Goal: Transaction & Acquisition: Purchase product/service

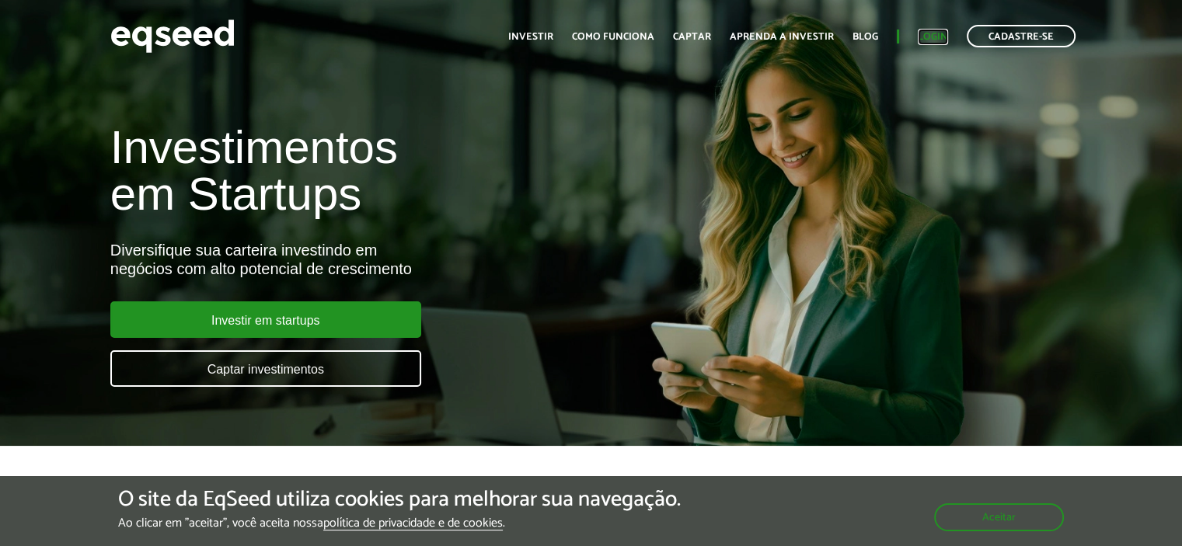
click at [937, 35] on link "Login" at bounding box center [933, 37] width 30 height 10
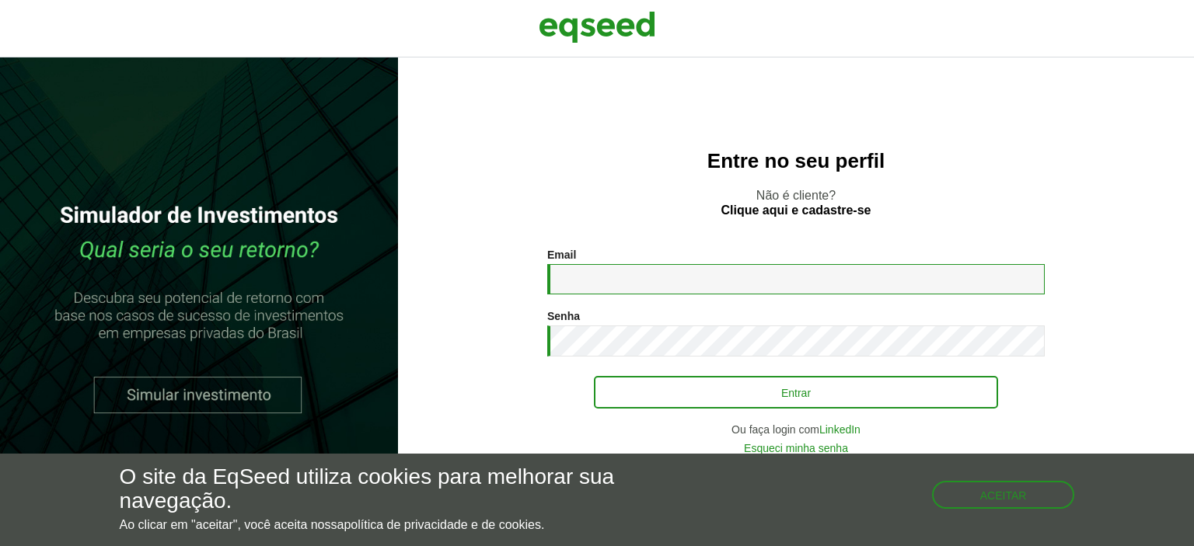
type input "**********"
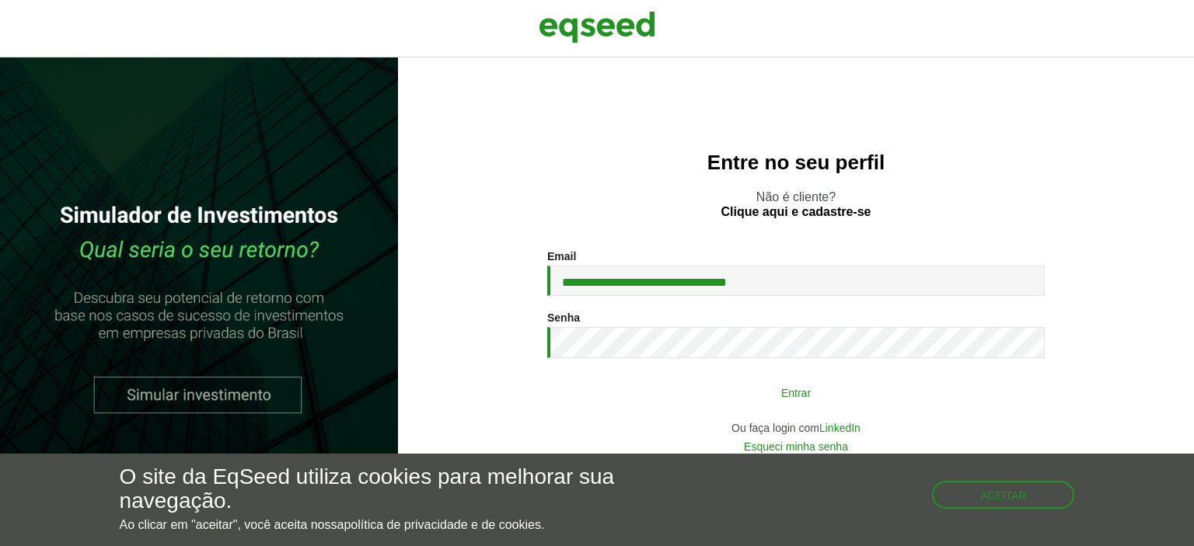
click at [709, 389] on button "Entrar" at bounding box center [796, 393] width 404 height 30
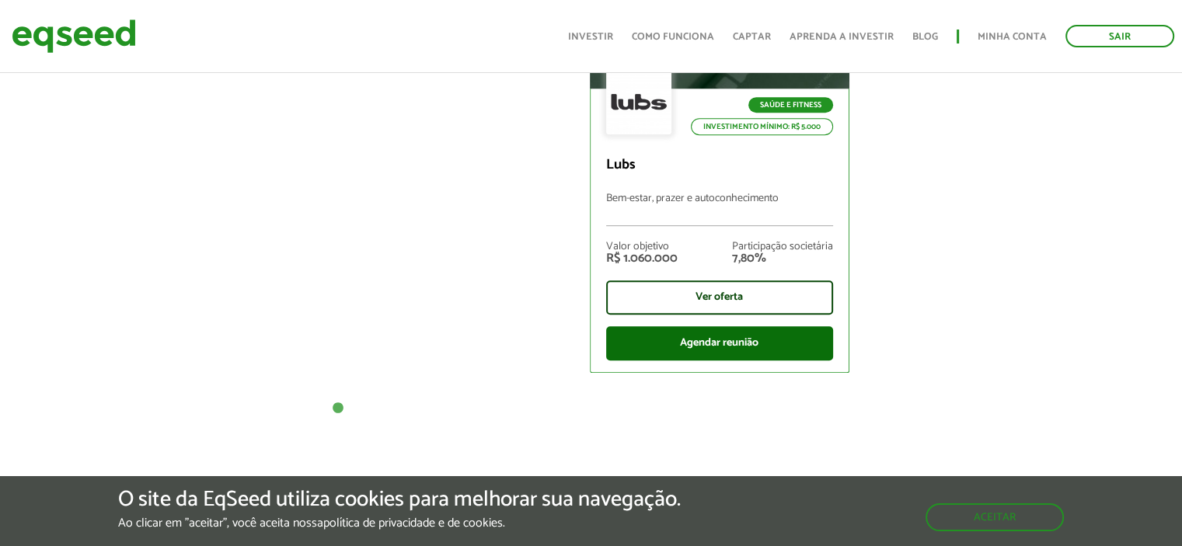
scroll to position [810, 0]
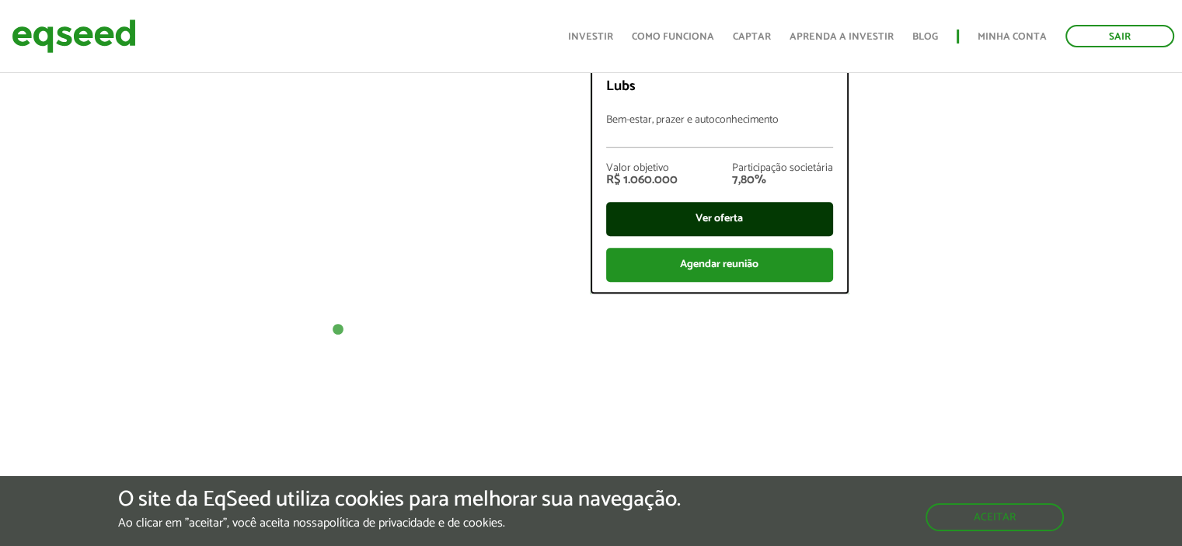
click at [733, 219] on div "Ver oferta" at bounding box center [719, 219] width 227 height 34
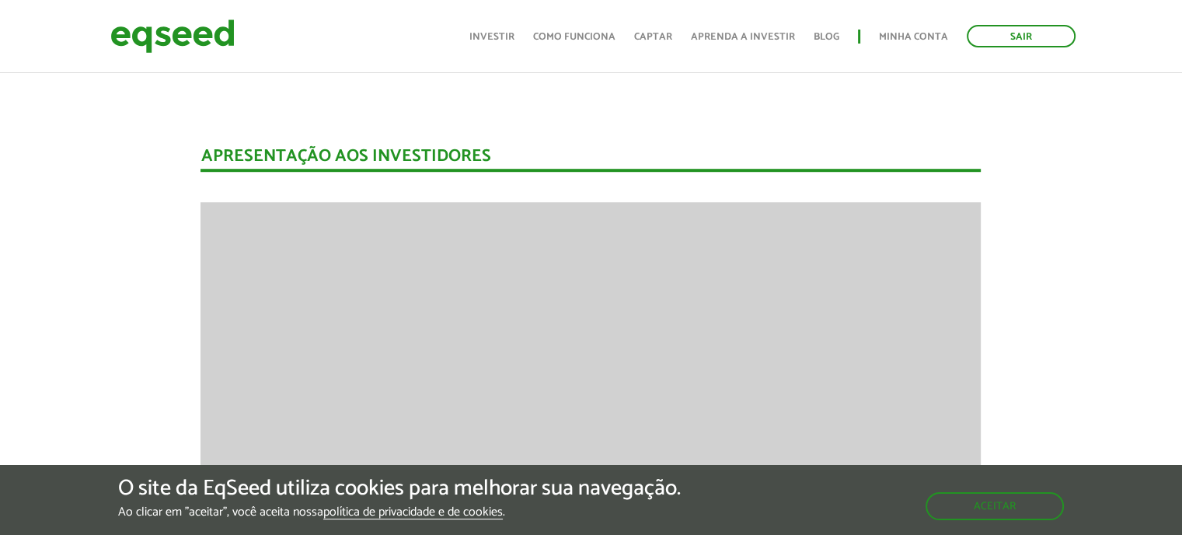
scroll to position [1088, 0]
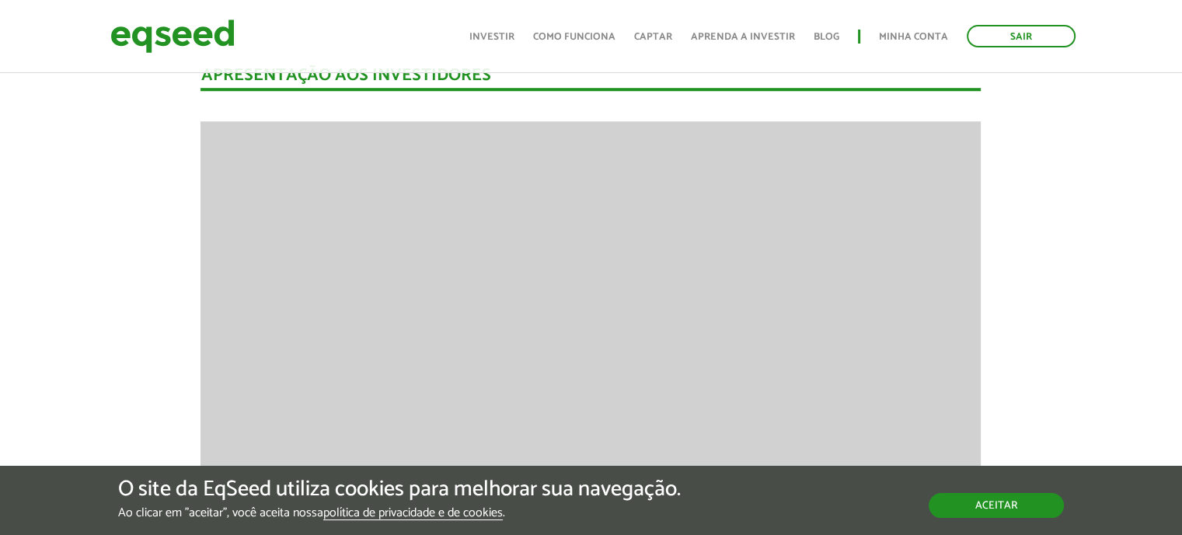
click at [984, 506] on button "Aceitar" at bounding box center [996, 505] width 135 height 25
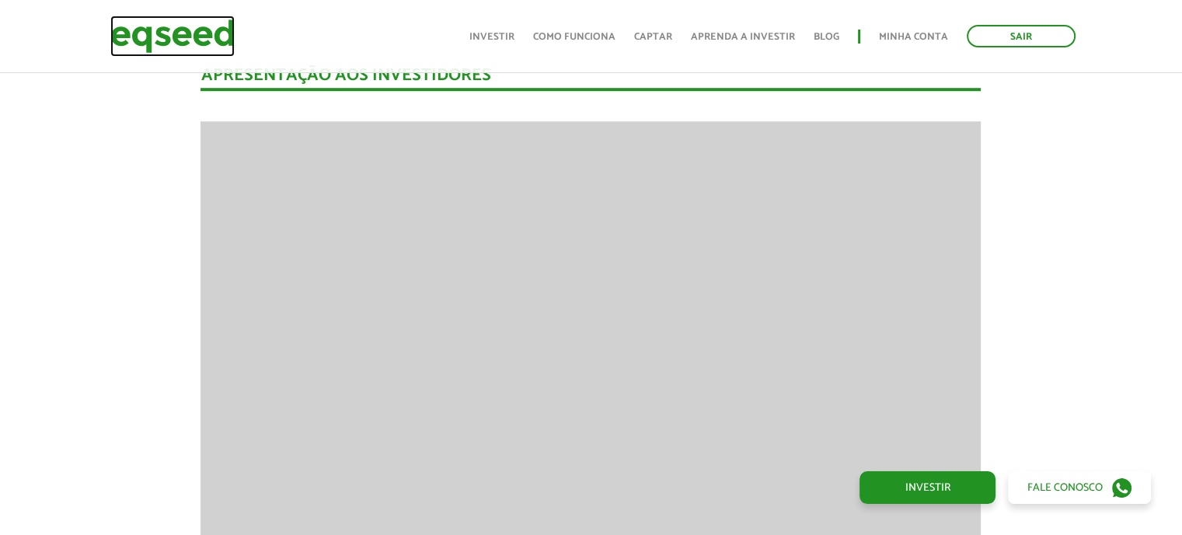
click at [144, 54] on img at bounding box center [172, 36] width 124 height 41
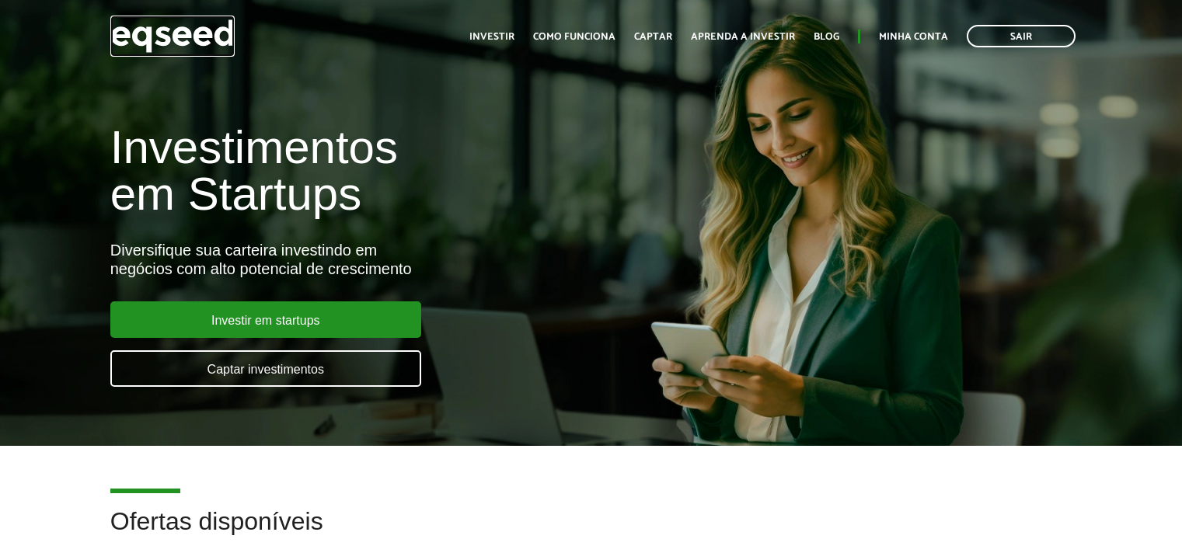
click at [171, 33] on img at bounding box center [172, 36] width 124 height 41
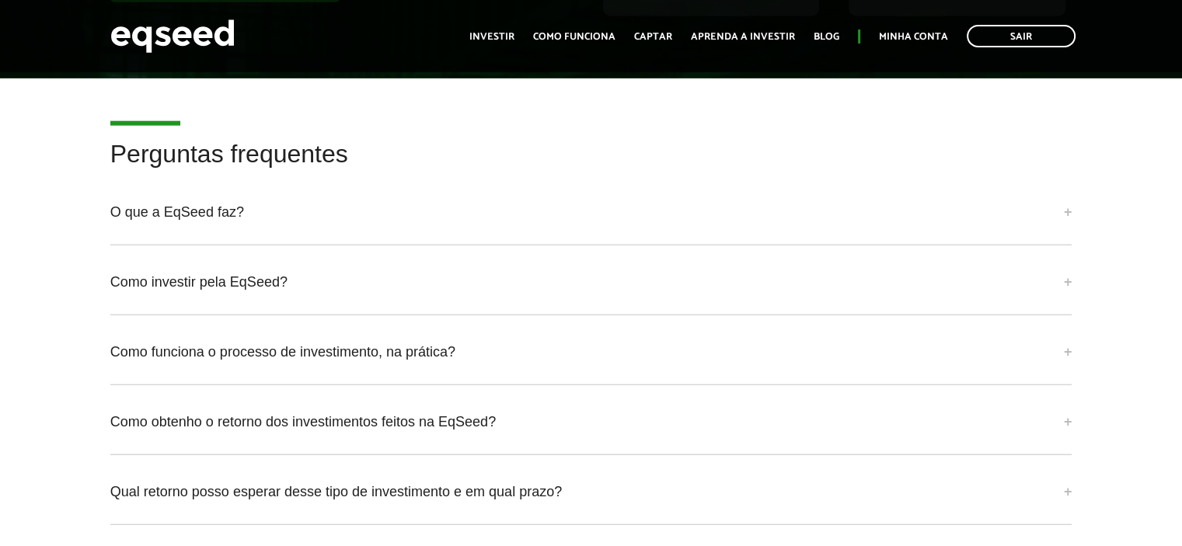
scroll to position [3731, 0]
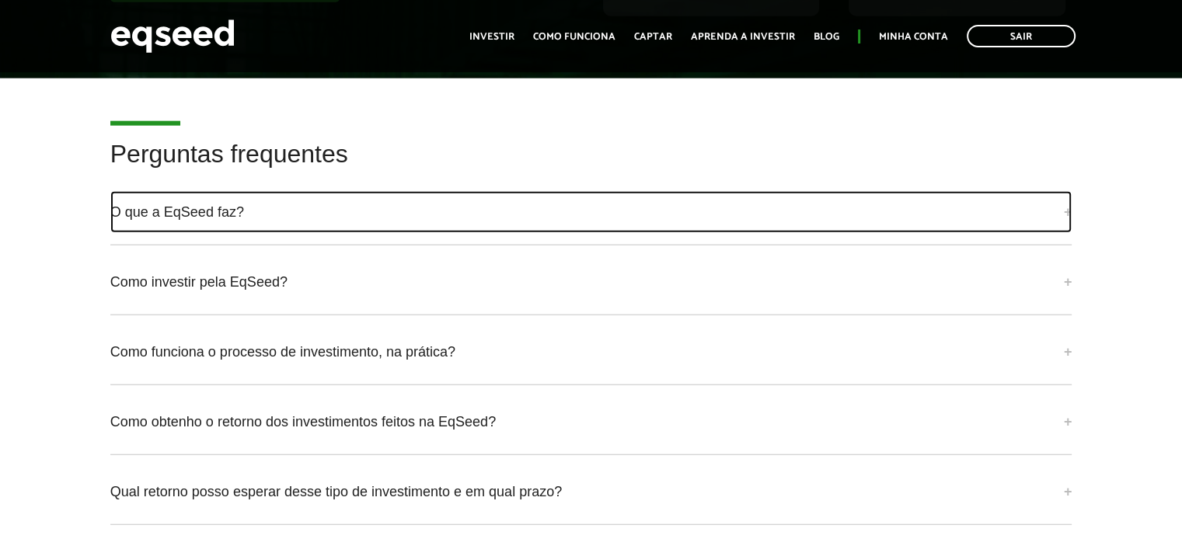
click at [1063, 207] on link "O que a EqSeed faz?" at bounding box center [591, 212] width 962 height 42
